Goal: Transaction & Acquisition: Purchase product/service

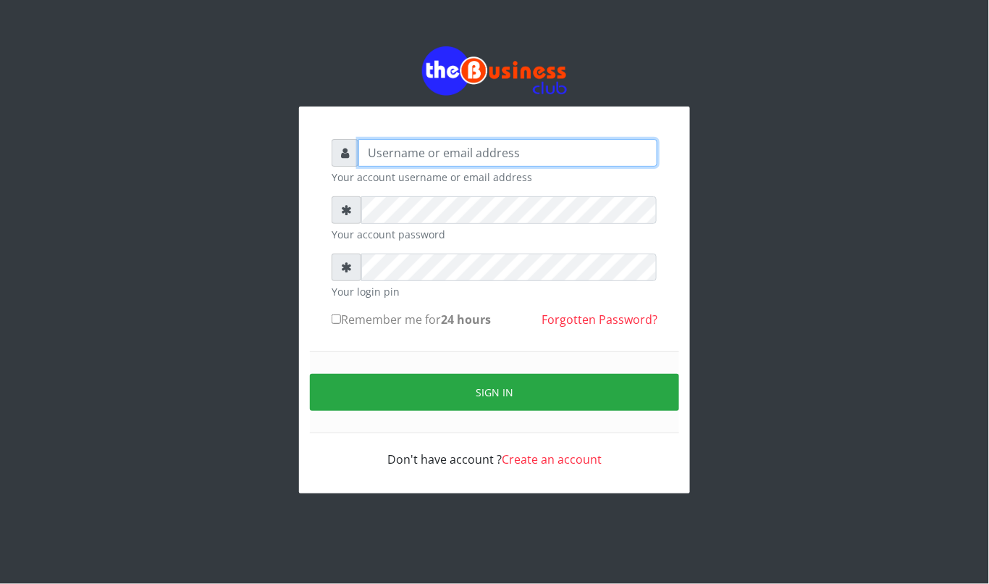
click at [458, 152] on input "text" at bounding box center [508, 153] width 299 height 28
type input "kennyclassy"
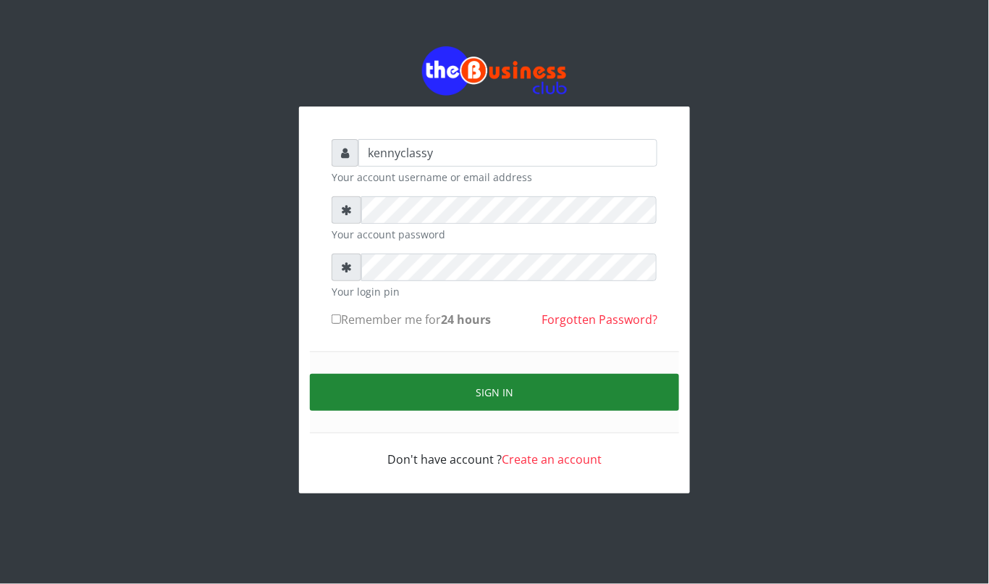
click at [441, 398] on button "Sign in" at bounding box center [494, 392] width 369 height 37
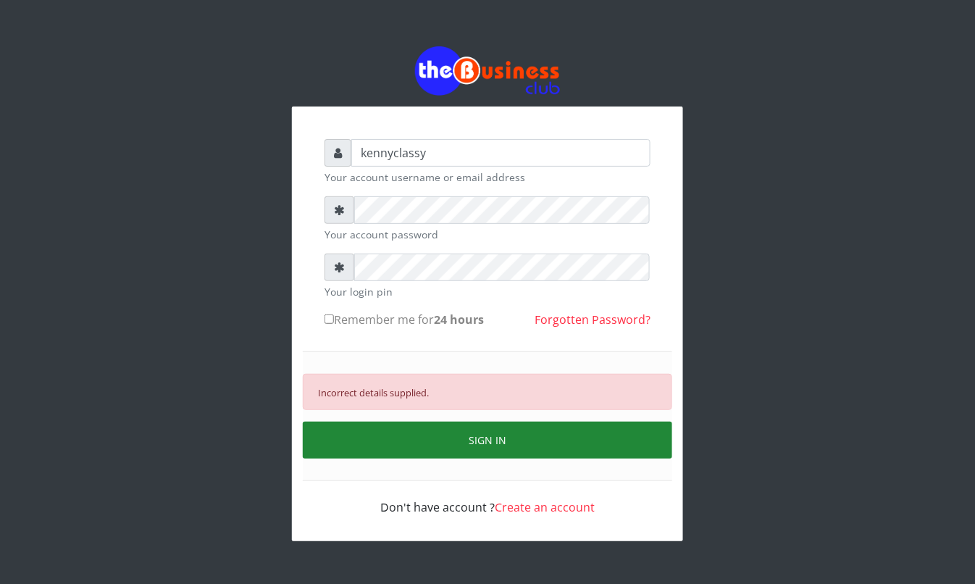
click at [455, 446] on button "SIGN IN" at bounding box center [487, 440] width 369 height 37
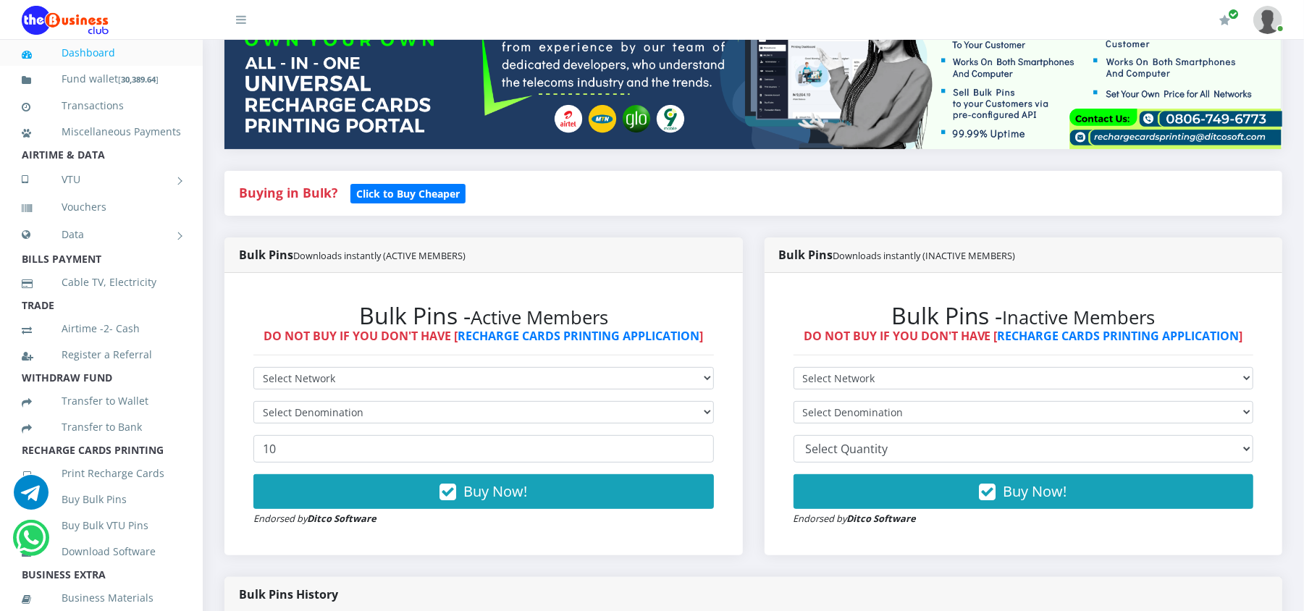
scroll to position [232, 0]
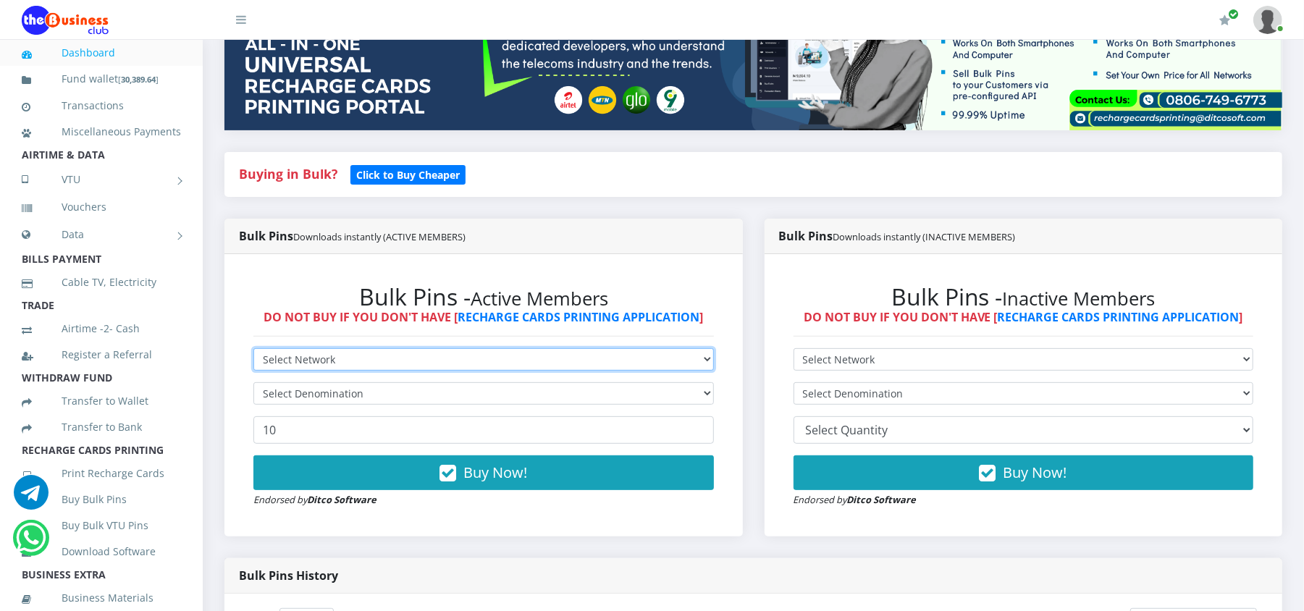
click at [688, 358] on select "Select Network MTN Globacom 9Mobile Airtel" at bounding box center [484, 359] width 461 height 22
select select "MTN"
click at [254, 349] on select "Select Network MTN Globacom 9Mobile Airtel" at bounding box center [484, 359] width 461 height 22
click at [536, 390] on select "Select Denomination MTN NGN100 - ₦96.98 MTN NGN200 - ₦193.96 MTN NGN400 - ₦387.…" at bounding box center [484, 393] width 461 height 22
select select "193.96-200"
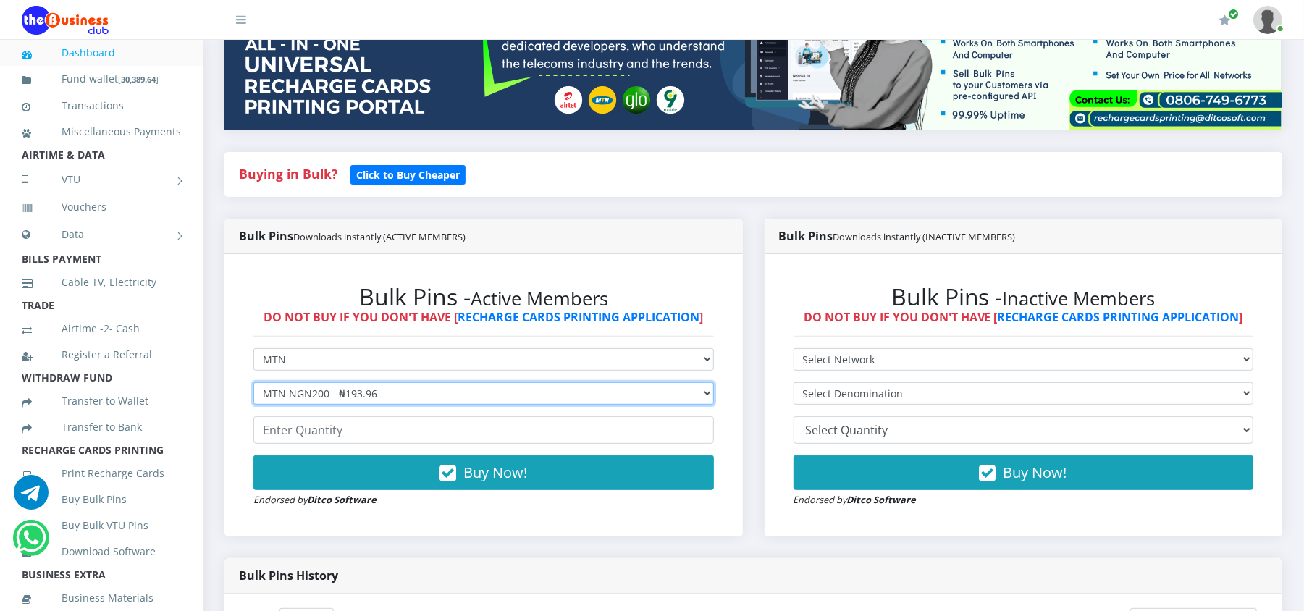
click at [254, 383] on select "Select Denomination MTN NGN100 - ₦96.98 MTN NGN200 - ₦193.96 MTN NGN400 - ₦387.…" at bounding box center [484, 393] width 461 height 22
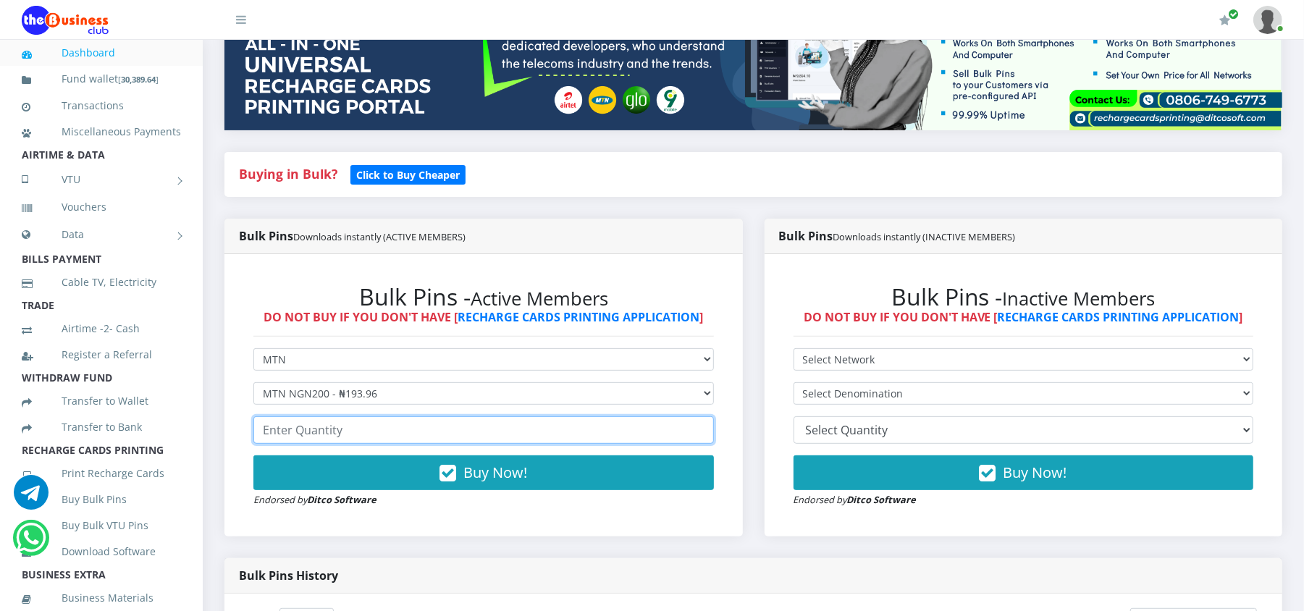
click at [482, 440] on input "number" at bounding box center [484, 430] width 461 height 28
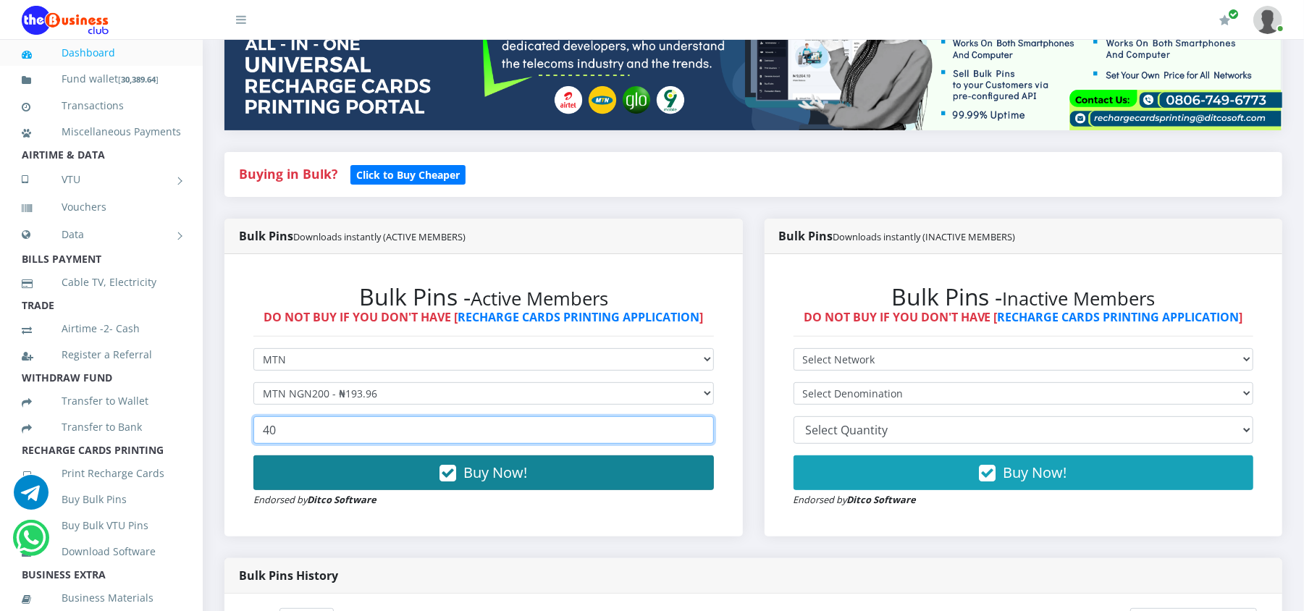
type input "40"
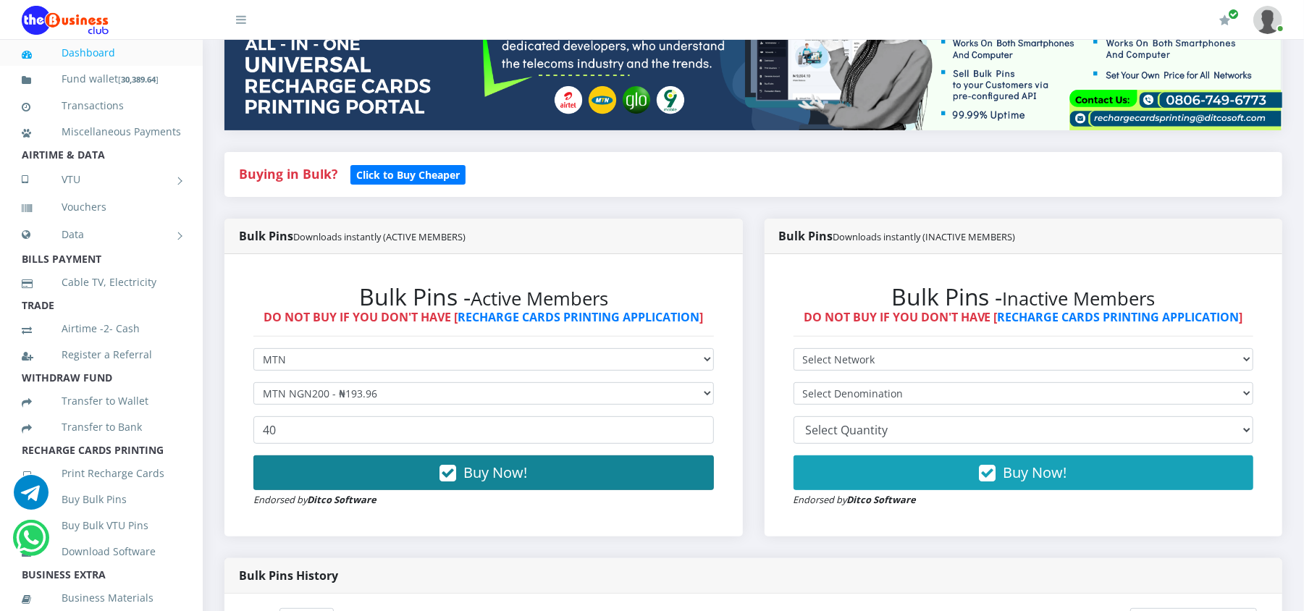
click at [484, 482] on span "Buy Now!" at bounding box center [496, 473] width 64 height 20
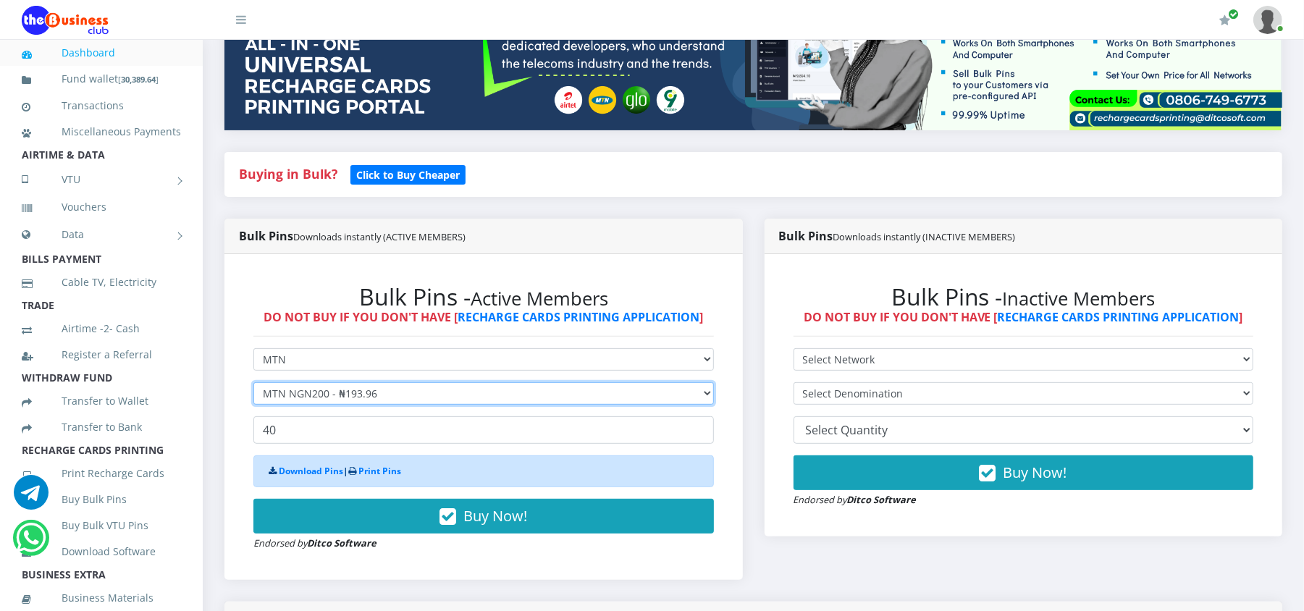
click at [417, 398] on select "Select Denomination MTN NGN100 - ₦96.98 MTN NGN200 - ₦193.96 MTN NGN400 - ₦387.…" at bounding box center [484, 393] width 461 height 22
click at [254, 383] on select "Select Denomination MTN NGN100 - ₦96.98 MTN NGN200 - ₦193.96 MTN NGN400 - ₦387.…" at bounding box center [484, 393] width 461 height 22
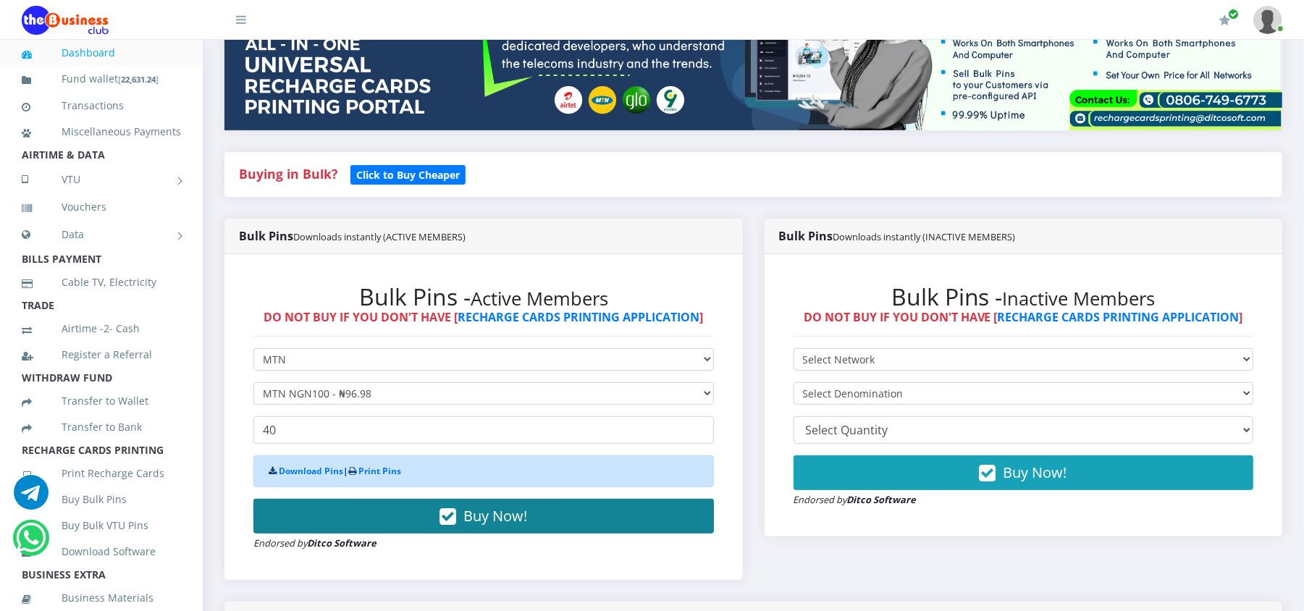
click at [412, 519] on button "Buy Now!" at bounding box center [484, 516] width 461 height 35
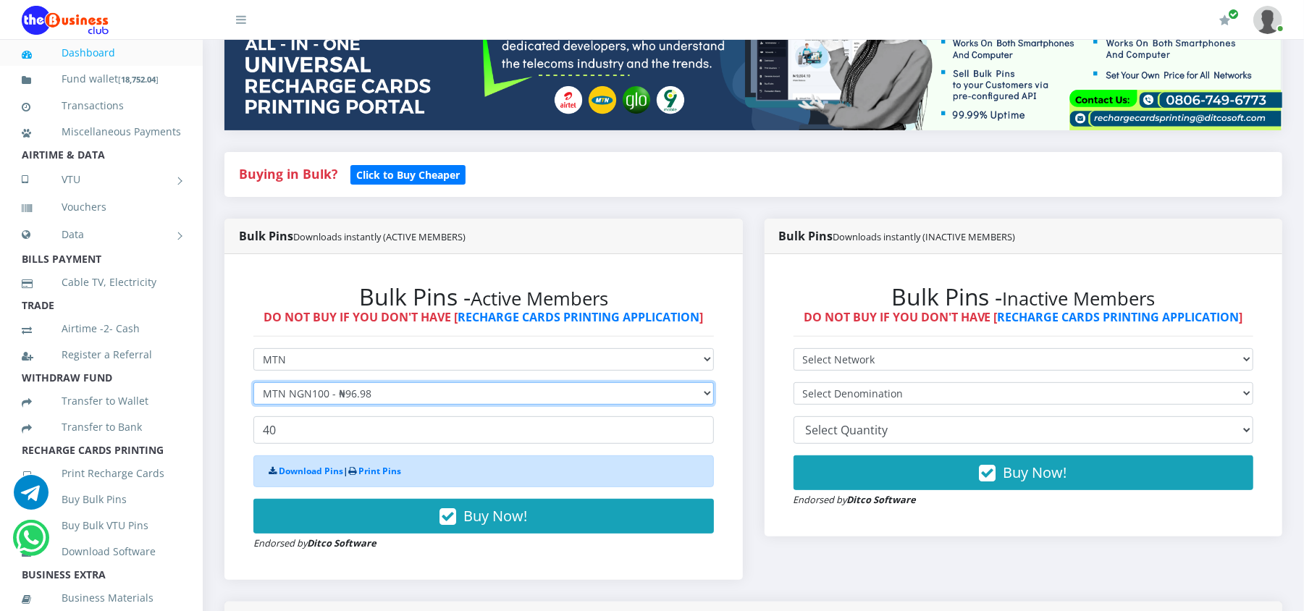
click at [345, 390] on select "Select Denomination MTN NGN100 - ₦96.98 MTN NGN200 - ₦193.96 MTN NGN400 - ₦387.…" at bounding box center [484, 393] width 461 height 22
select select "484.9-500"
click at [254, 383] on select "Select Denomination MTN NGN100 - ₦96.98 MTN NGN200 - ₦193.96 MTN NGN400 - ₦387.…" at bounding box center [484, 393] width 461 height 22
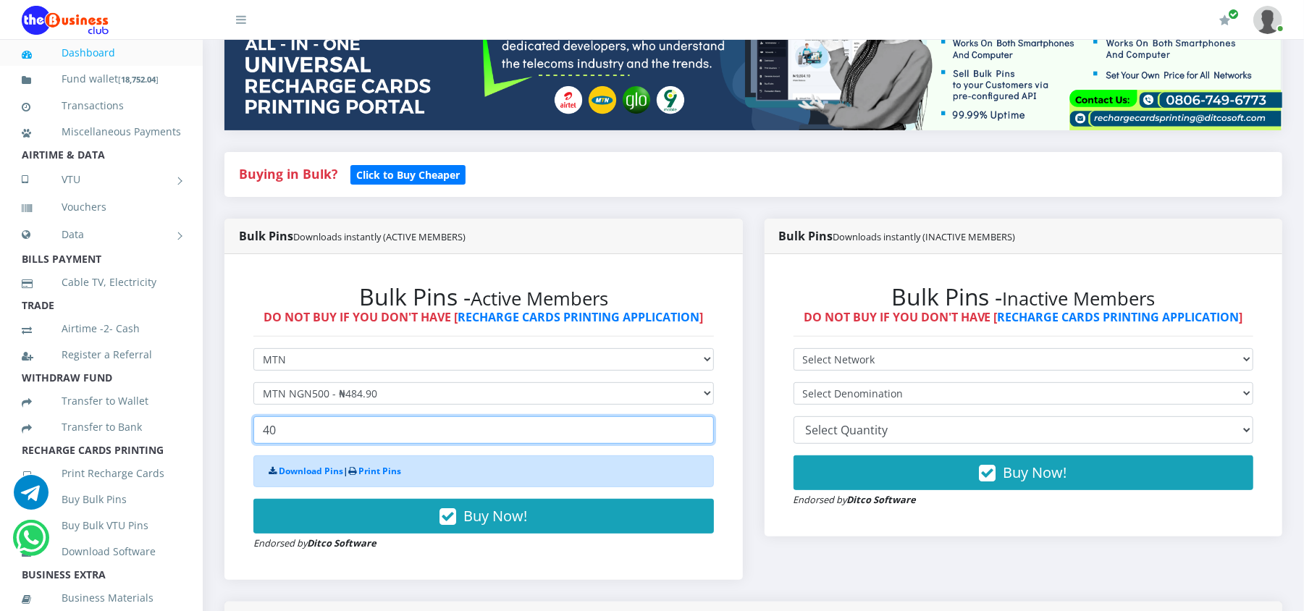
click at [288, 422] on input "40" at bounding box center [484, 430] width 461 height 28
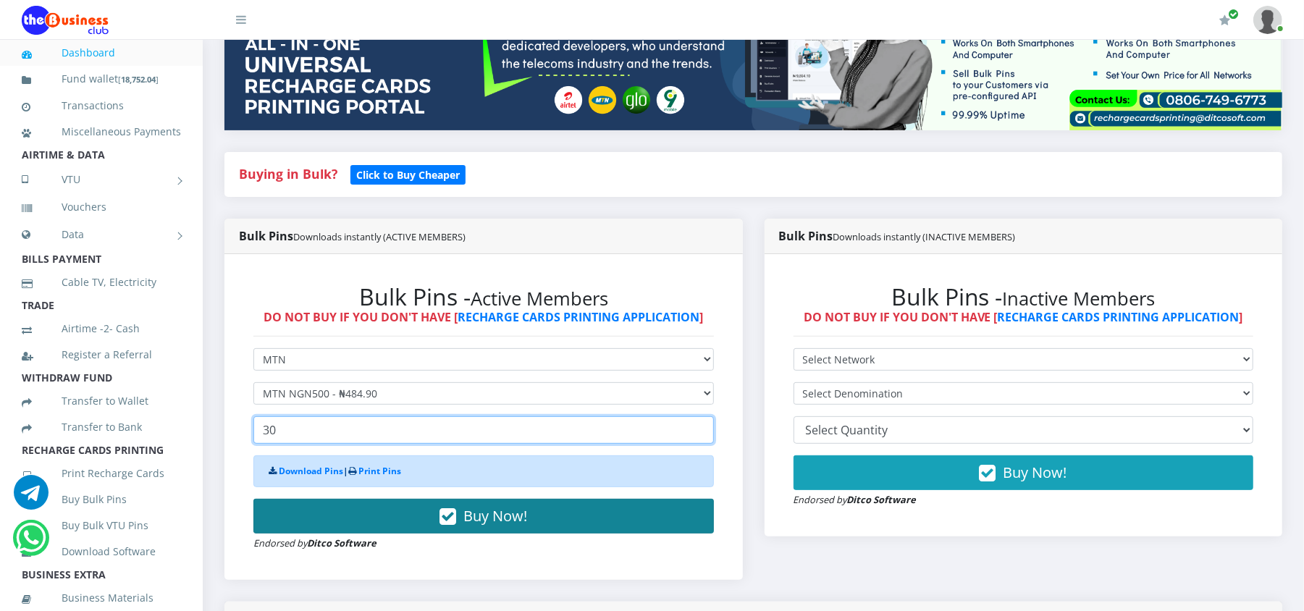
type input "30"
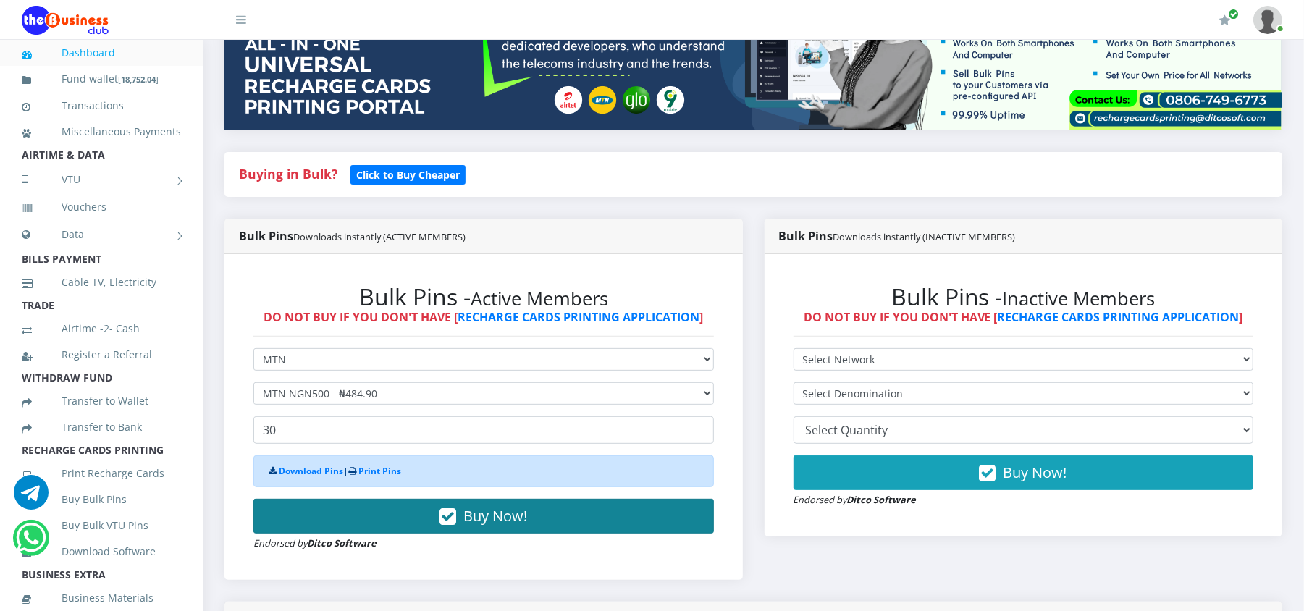
click at [447, 519] on icon "button" at bounding box center [448, 517] width 17 height 14
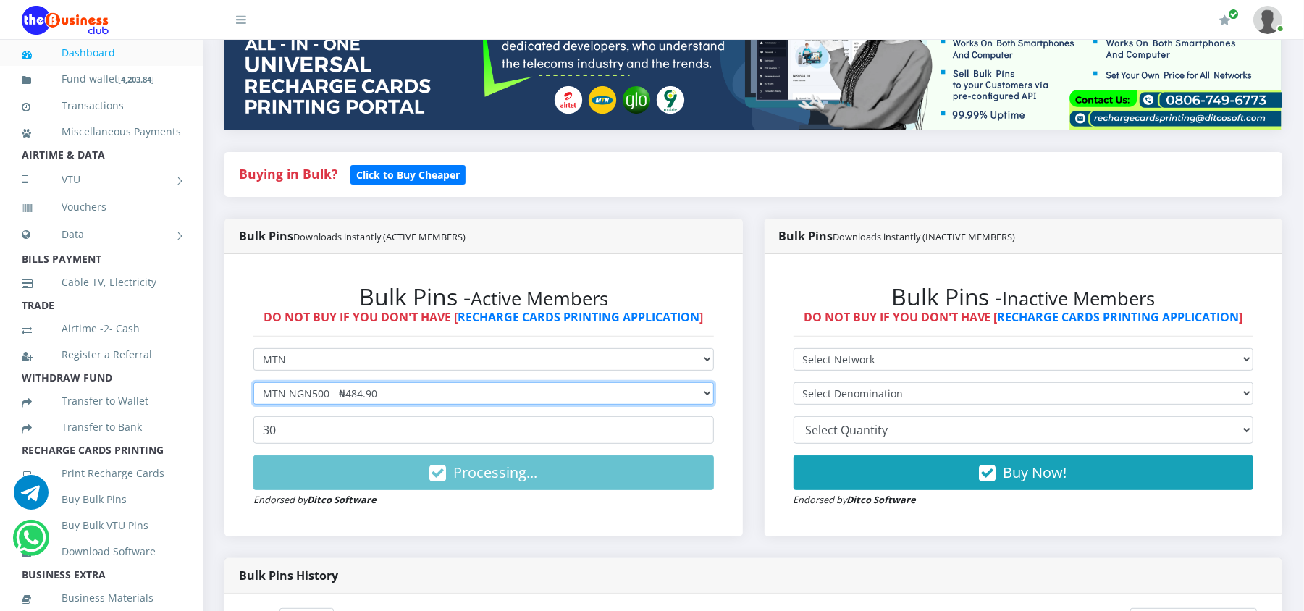
click at [418, 394] on select "Select Denomination MTN NGN100 - ₦96.98 MTN NGN200 - ₦193.96 MTN NGN400 - ₦387.…" at bounding box center [484, 393] width 461 height 22
select select "96.98-100"
click at [254, 383] on select "Select Denomination MTN NGN100 - ₦96.98 MTN NGN200 - ₦193.96 MTN NGN400 - ₦387.…" at bounding box center [484, 393] width 461 height 22
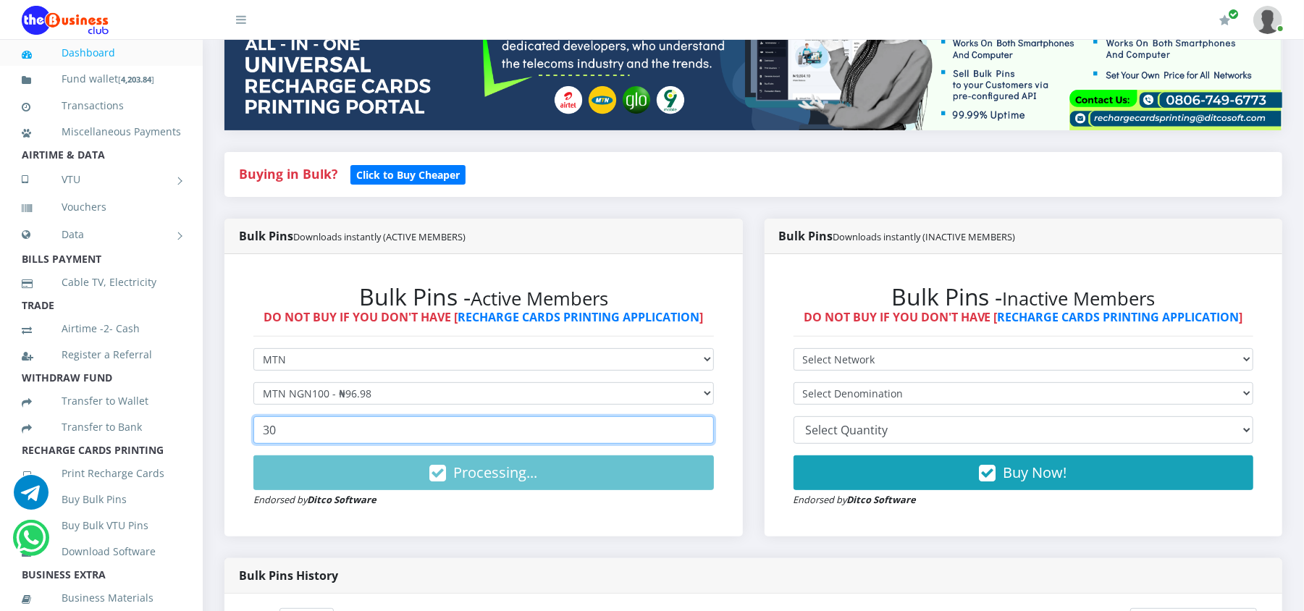
click at [400, 435] on input "30" at bounding box center [484, 430] width 461 height 28
type input "20"
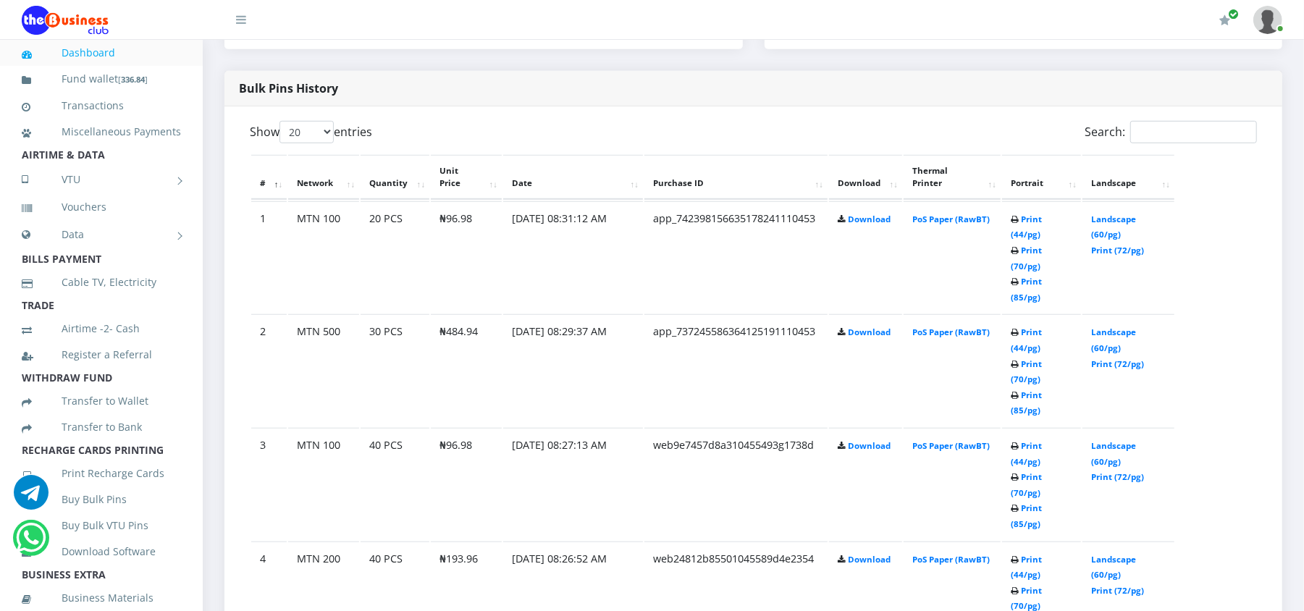
scroll to position [772, 0]
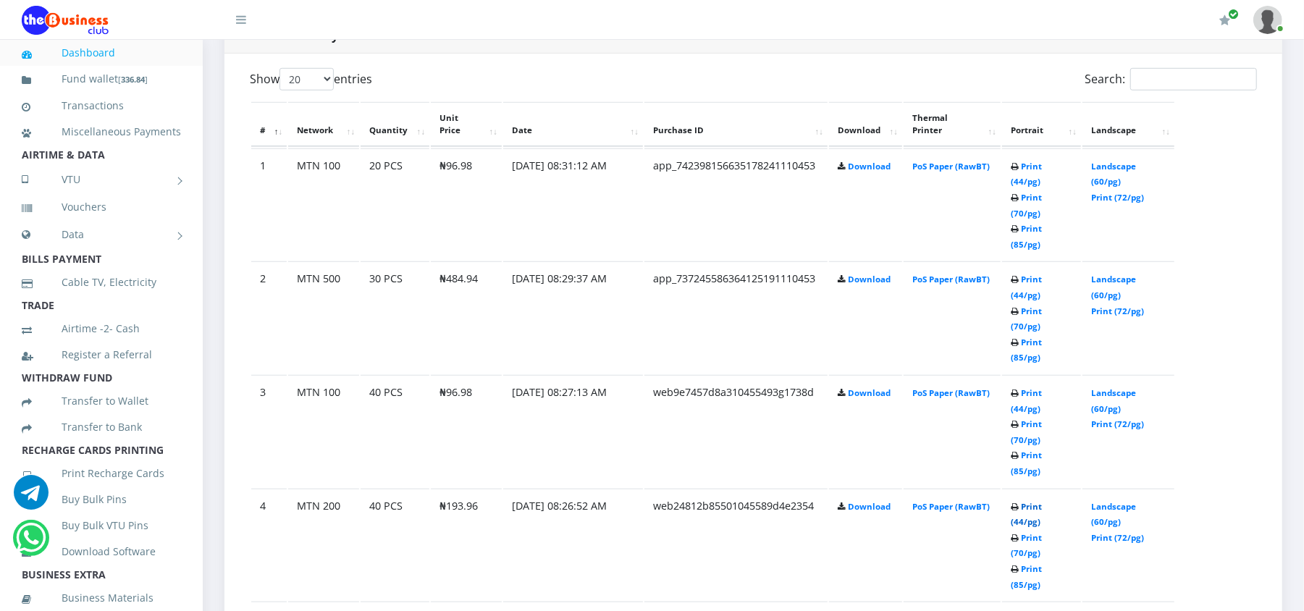
click at [1042, 501] on link "Print (44/pg)" at bounding box center [1026, 514] width 31 height 27
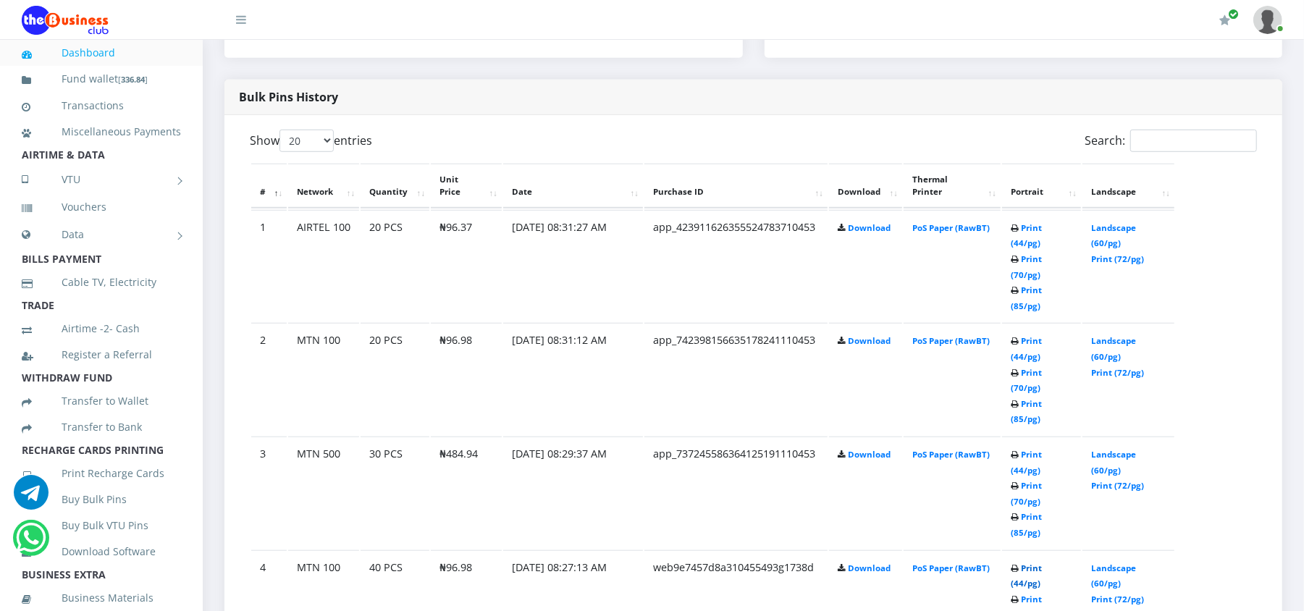
click at [1027, 563] on link "Print (44/pg)" at bounding box center [1026, 576] width 31 height 27
click at [1042, 449] on link "Print (44/pg)" at bounding box center [1026, 462] width 31 height 27
click at [1031, 335] on link "Print (44/pg)" at bounding box center [1026, 348] width 31 height 27
click at [1042, 229] on link "Print (44/pg)" at bounding box center [1026, 235] width 31 height 27
